Goal: Task Accomplishment & Management: Use online tool/utility

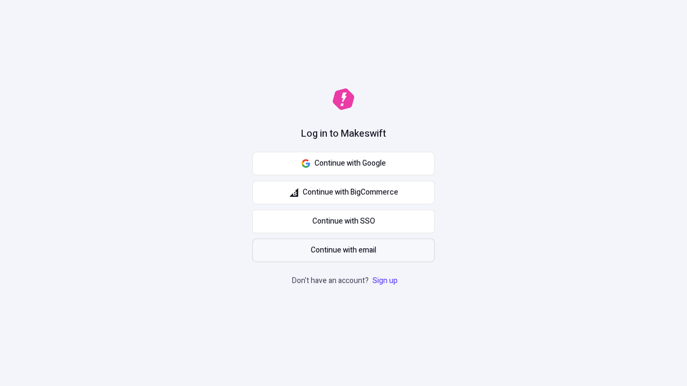
click at [343, 250] on span "Continue with email" at bounding box center [343, 251] width 65 height 12
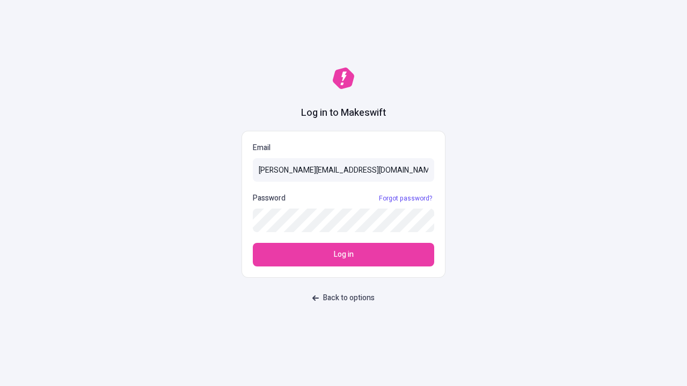
type input "[PERSON_NAME][EMAIL_ADDRESS][DOMAIN_NAME]"
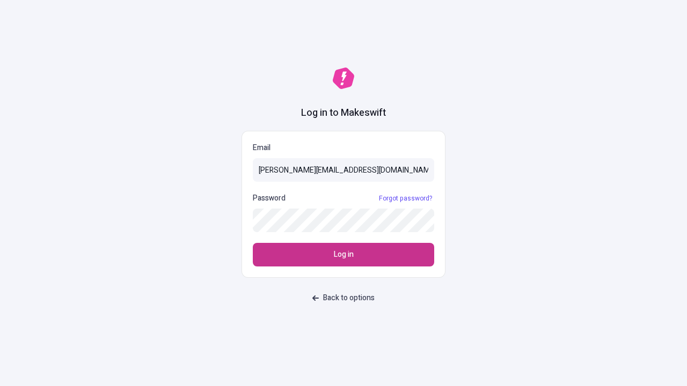
click at [343, 255] on span "Log in" at bounding box center [344, 255] width 20 height 12
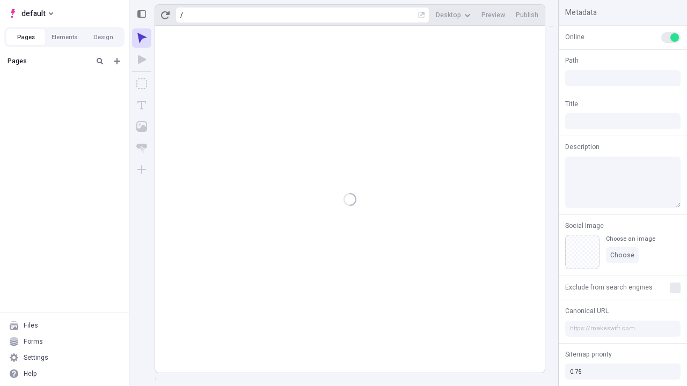
type input "/deep-link-tenuis"
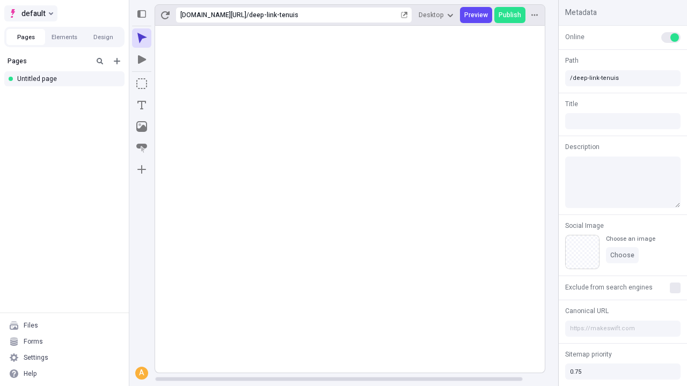
click at [30, 13] on span "default" at bounding box center [33, 13] width 24 height 13
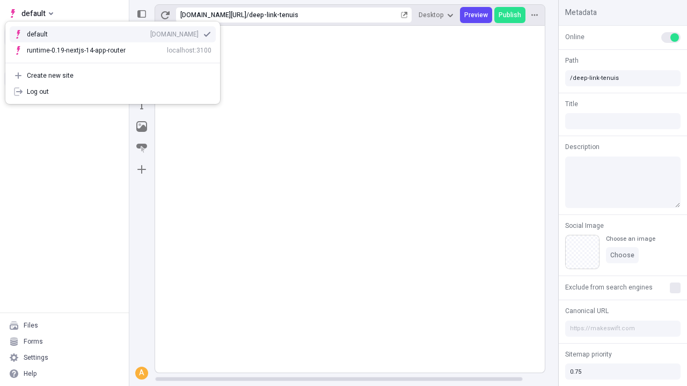
click at [150, 32] on div "[DOMAIN_NAME]" at bounding box center [174, 34] width 48 height 9
click at [117, 61] on icon "Add new" at bounding box center [117, 61] width 6 height 6
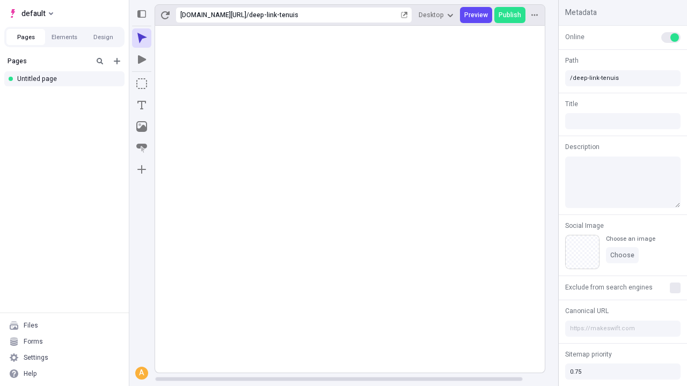
click at [68, 96] on div "Blank page" at bounding box center [67, 97] width 103 height 16
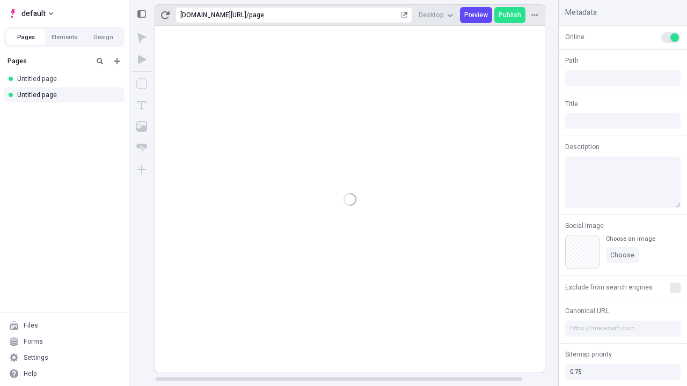
type input "/page"
